Goal: Unclear

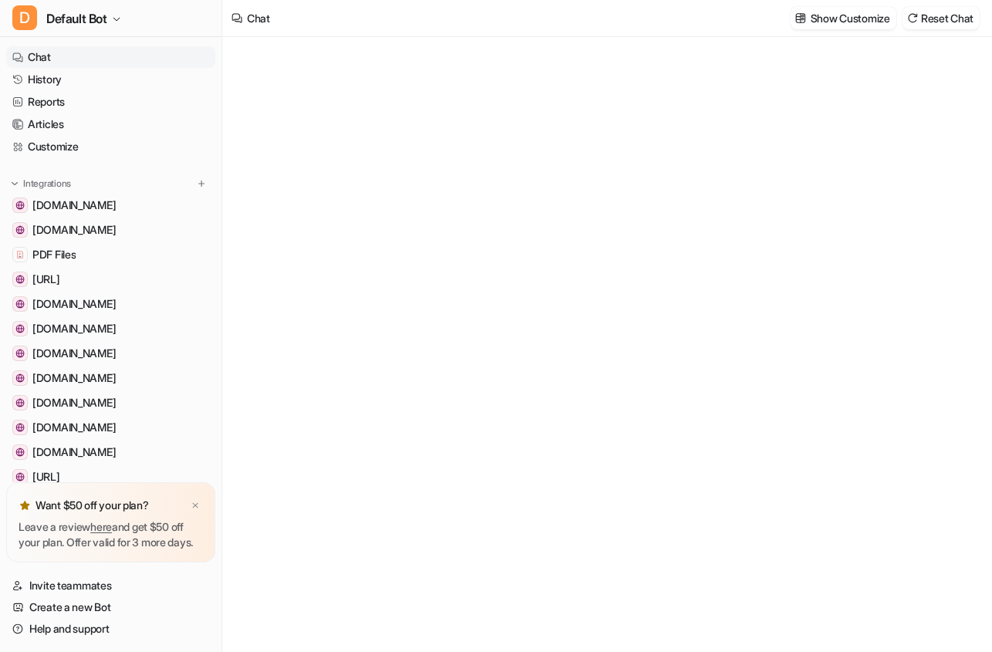
type textarea "**********"
